Goal: Task Accomplishment & Management: Use online tool/utility

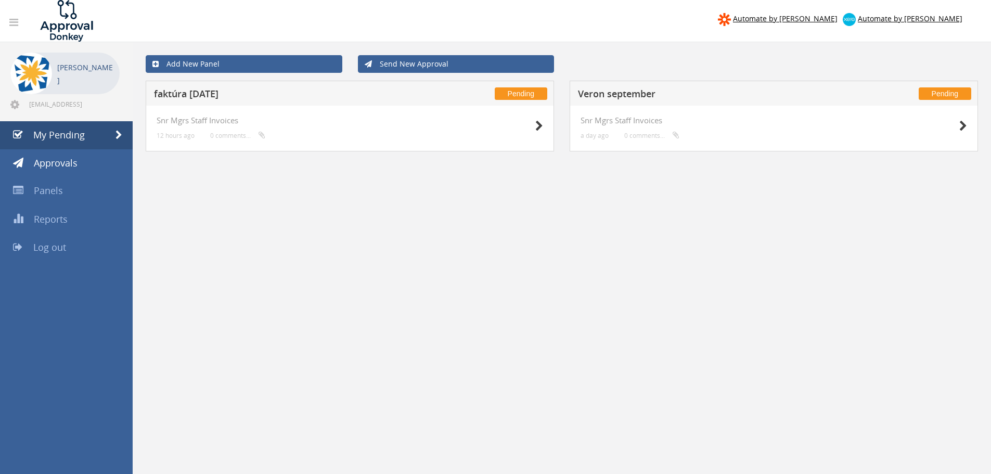
click at [188, 98] on h5 "faktúra [DATE]" at bounding box center [291, 95] width 274 height 13
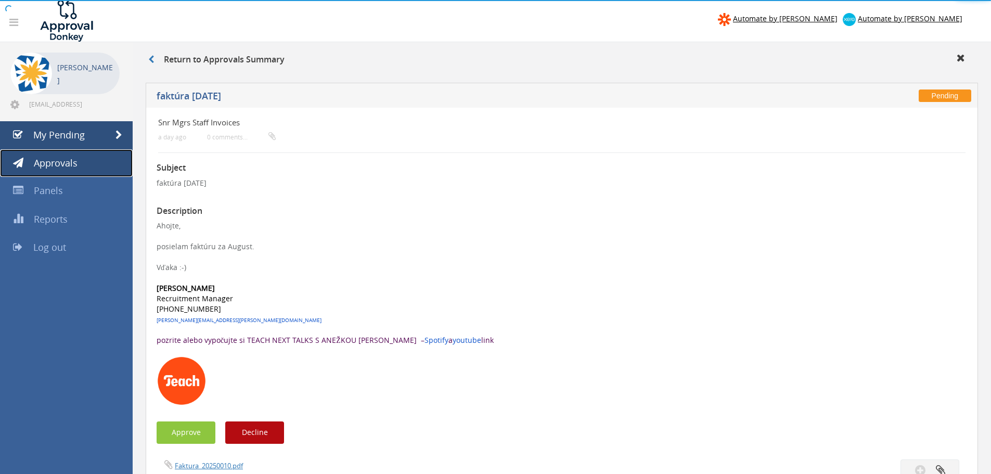
click at [79, 157] on link "Approvals" at bounding box center [66, 163] width 133 height 28
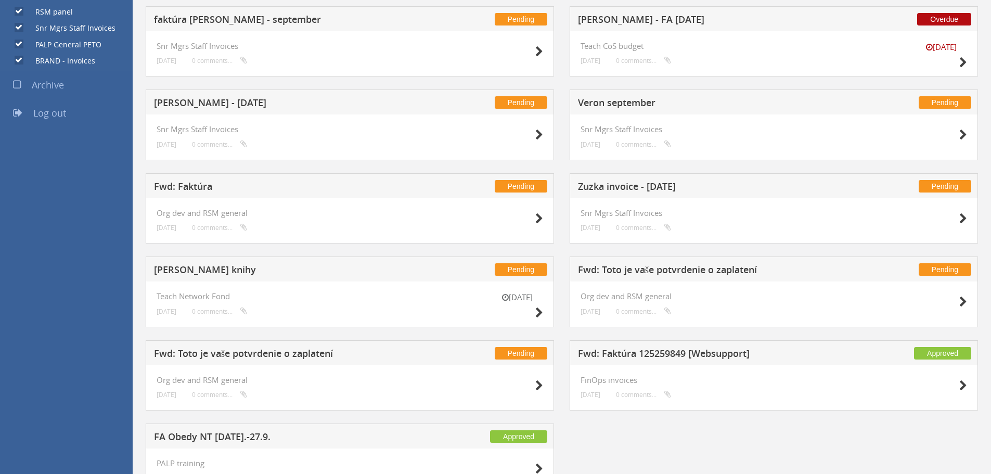
scroll to position [676, 0]
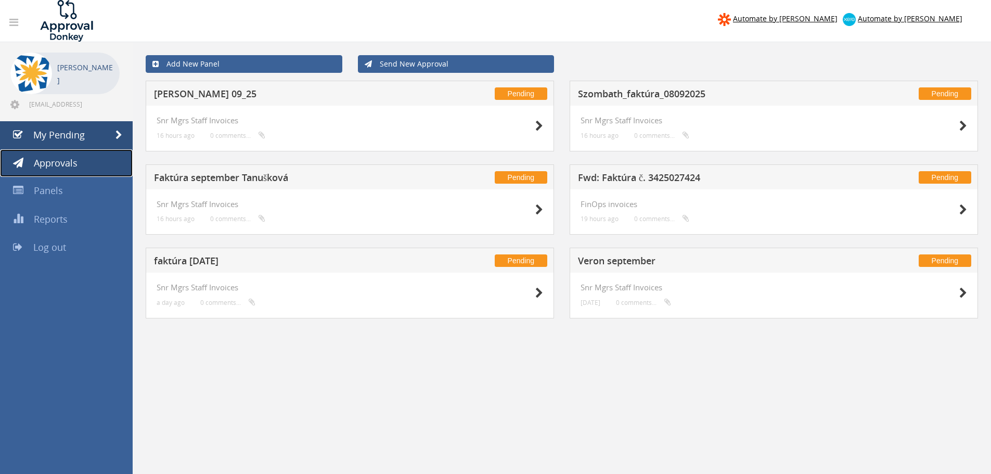
click at [35, 171] on link "Approvals" at bounding box center [66, 163] width 133 height 28
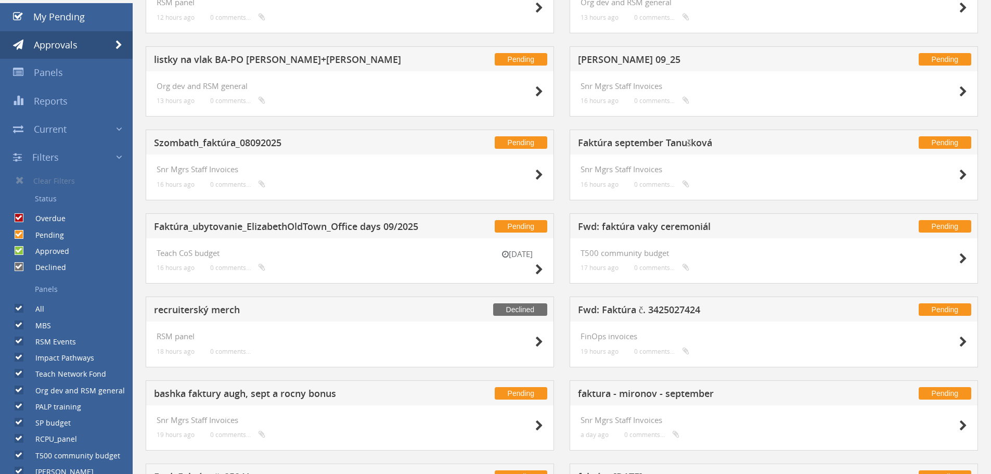
scroll to position [37, 0]
